Goal: Answer question/provide support: Participate in discussion

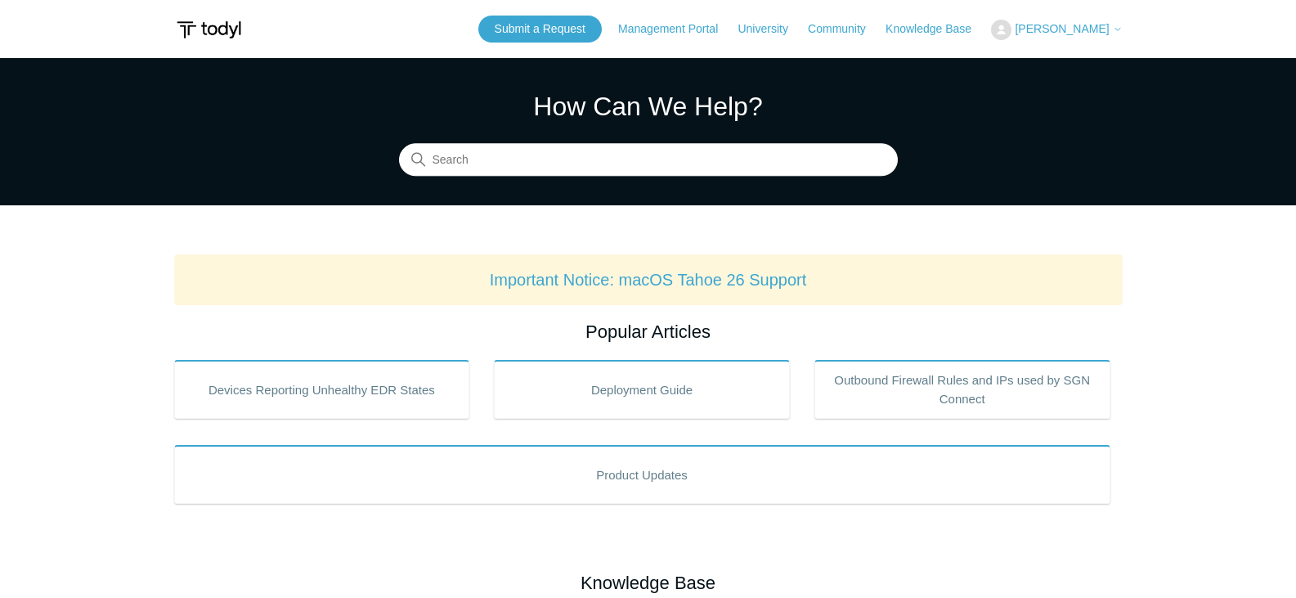
click at [1089, 24] on span "[PERSON_NAME]" at bounding box center [1062, 28] width 94 height 13
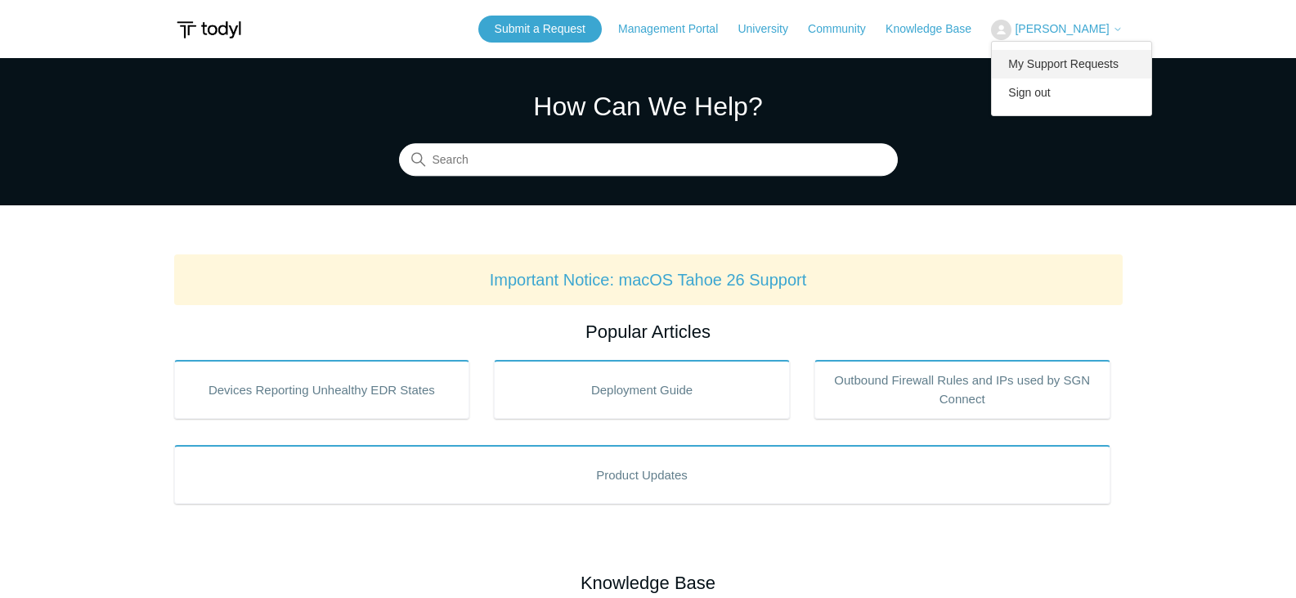
click at [1075, 60] on link "My Support Requests" at bounding box center [1071, 64] width 159 height 29
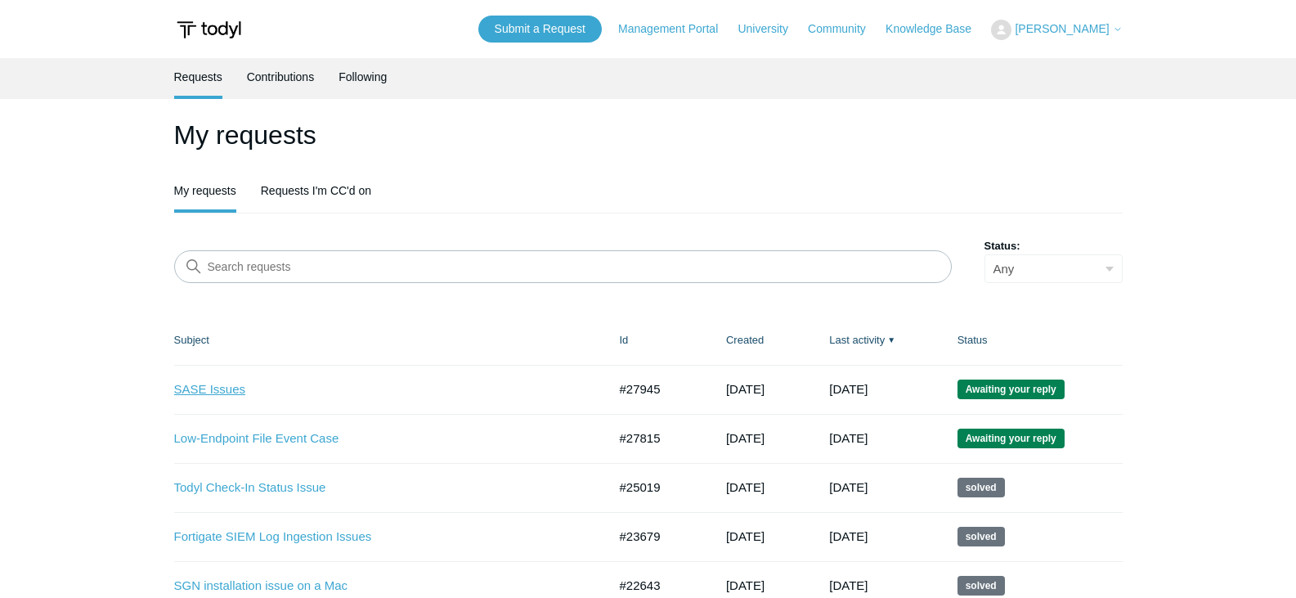
click at [210, 383] on link "SASE Issues" at bounding box center [378, 389] width 409 height 19
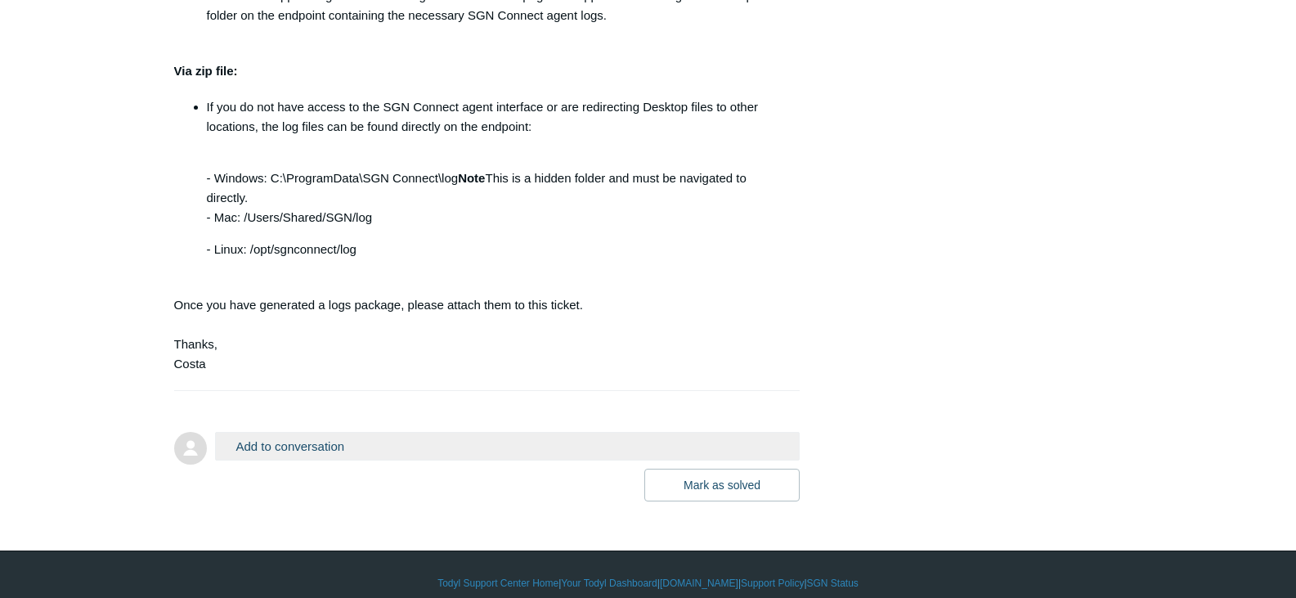
scroll to position [778, 0]
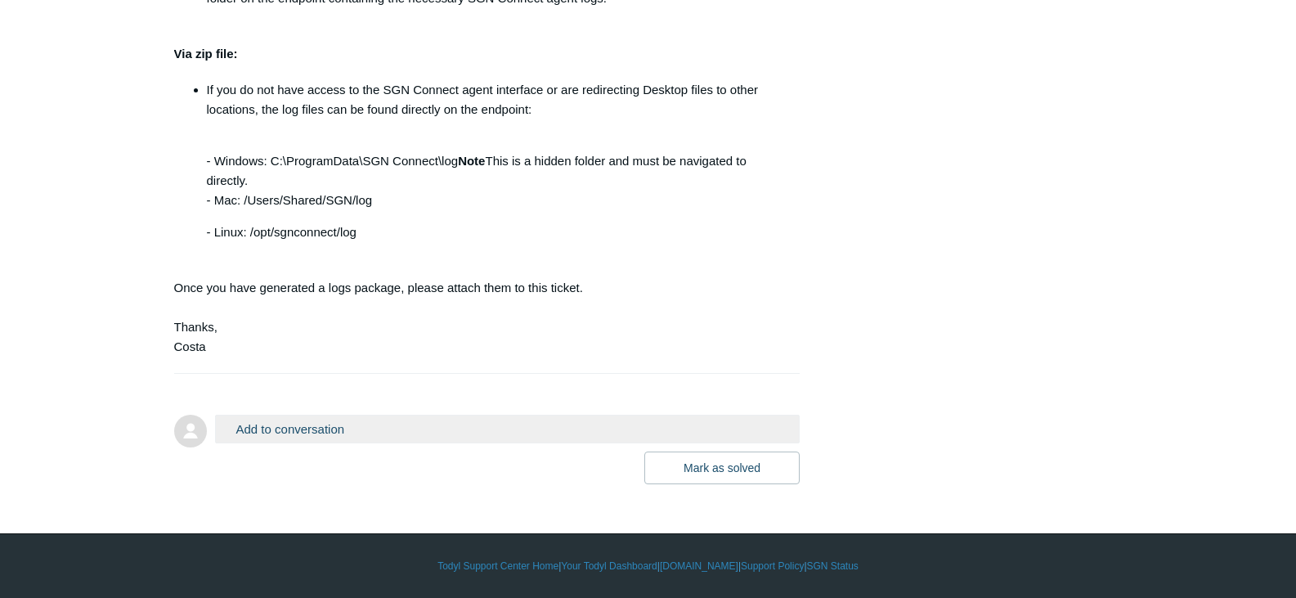
click at [374, 424] on button "Add to conversation" at bounding box center [507, 429] width 585 height 29
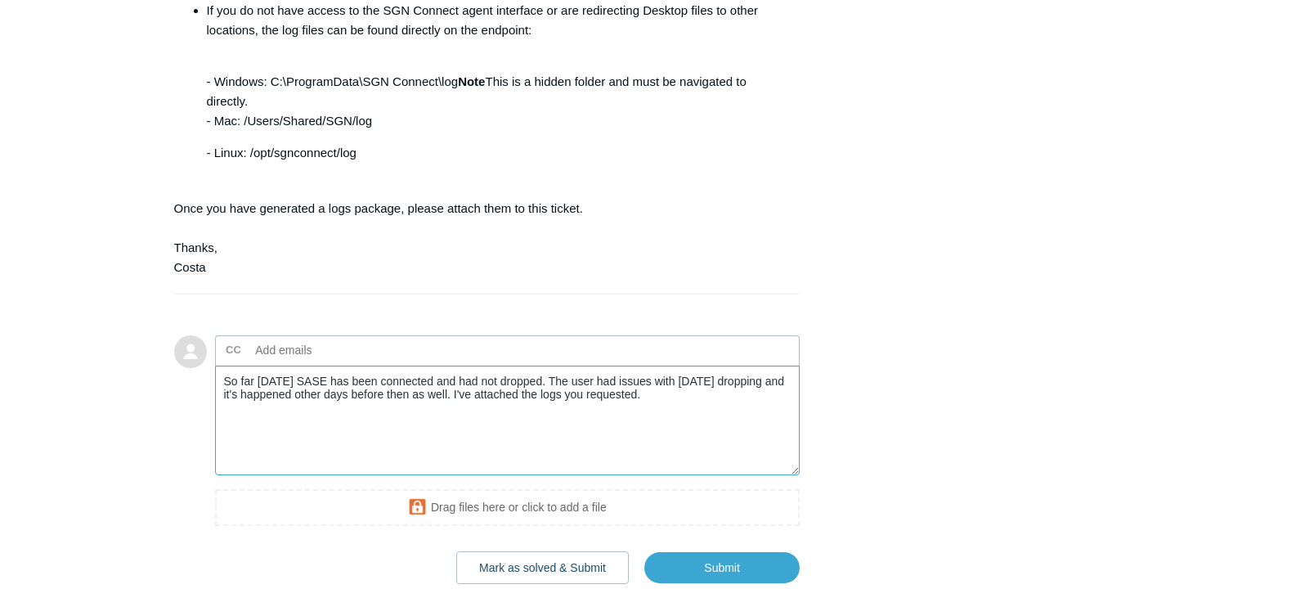
scroll to position [957, 0]
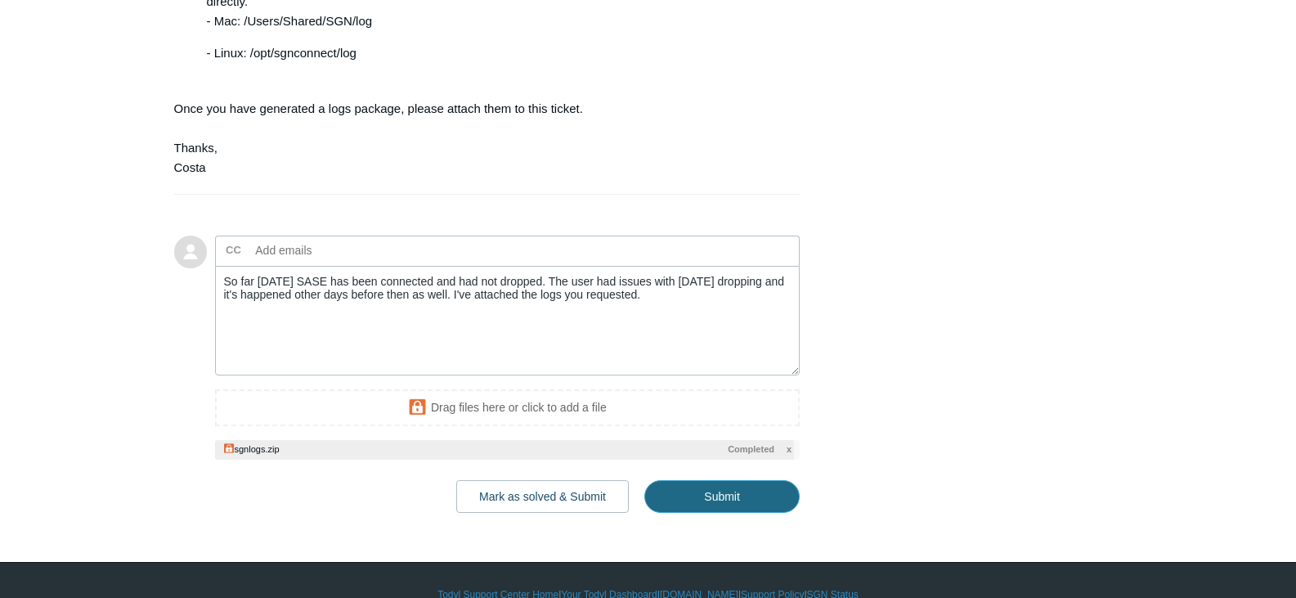
click at [718, 490] on input "Submit" at bounding box center [721, 496] width 155 height 33
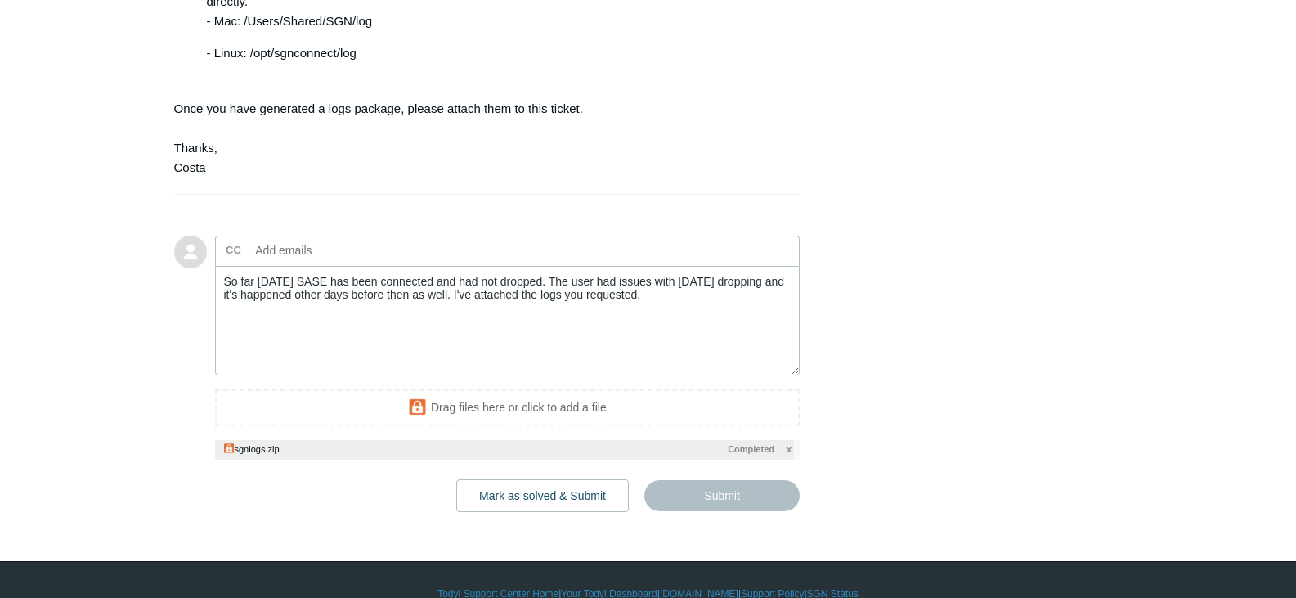
type textarea "So far [DATE] SASE has been connected and had not dropped. The user had issues …"
